Goal: Transaction & Acquisition: Purchase product/service

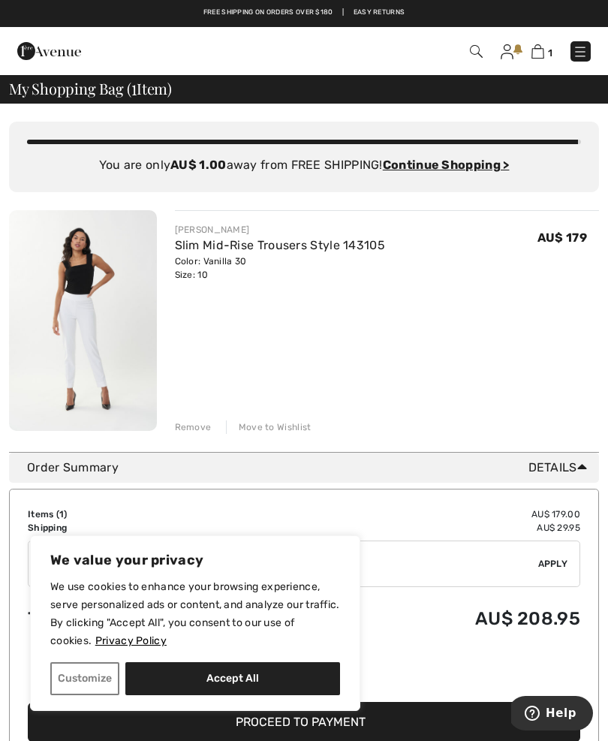
click at [194, 420] on div "Remove Move to Wishlist" at bounding box center [387, 425] width 425 height 17
click at [538, 53] on img at bounding box center [538, 51] width 13 height 14
click at [503, 54] on img at bounding box center [507, 51] width 13 height 15
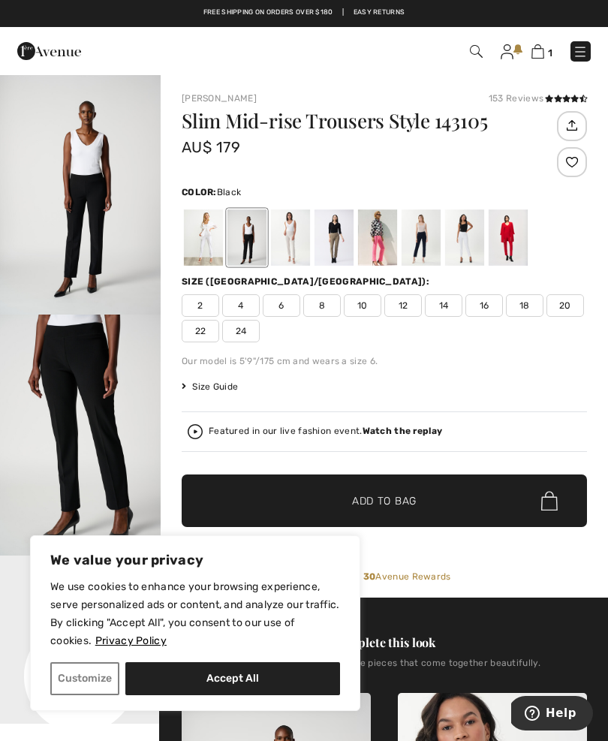
click at [390, 230] on div at bounding box center [377, 237] width 39 height 56
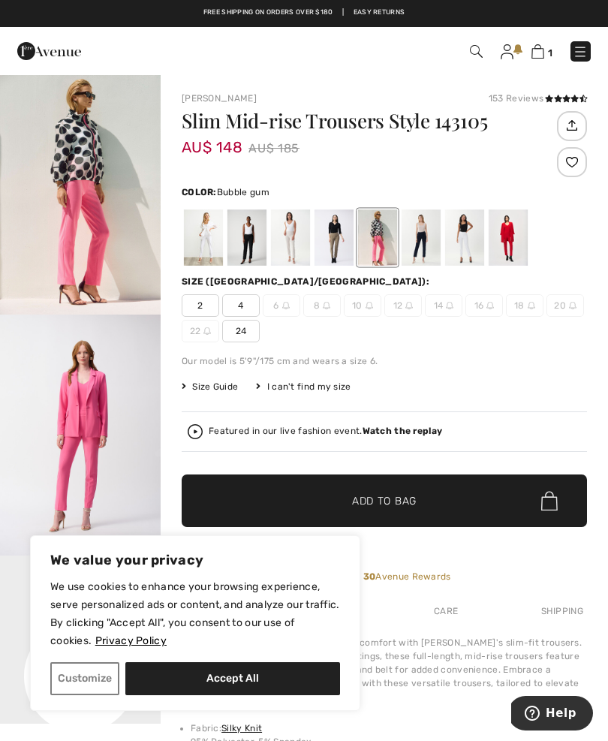
click at [541, 47] on img at bounding box center [538, 51] width 13 height 14
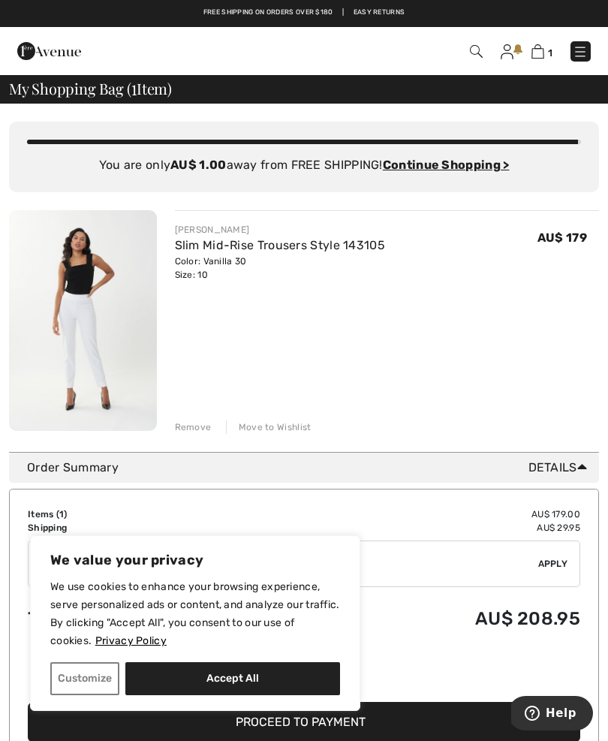
click at [202, 427] on div "Remove" at bounding box center [193, 427] width 37 height 14
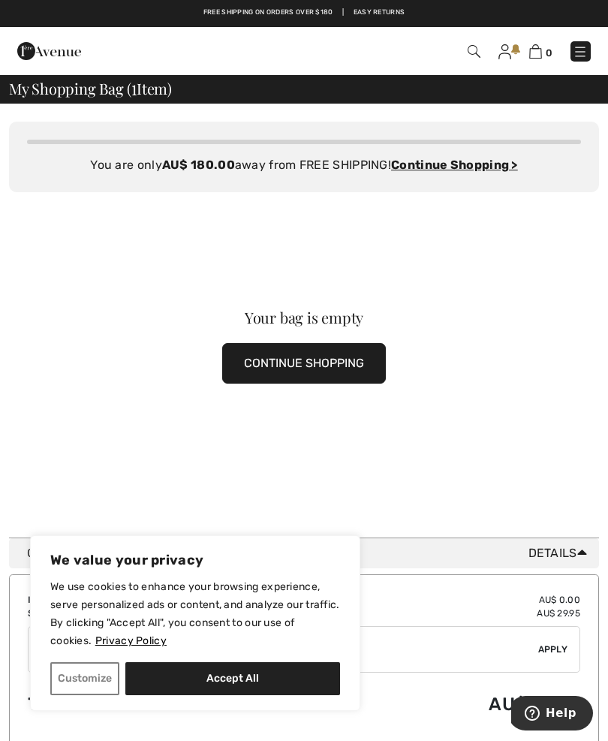
click at [203, 421] on div "Your bag is empty CONTINUE SHOPPING" at bounding box center [304, 346] width 590 height 309
